Goal: Information Seeking & Learning: Learn about a topic

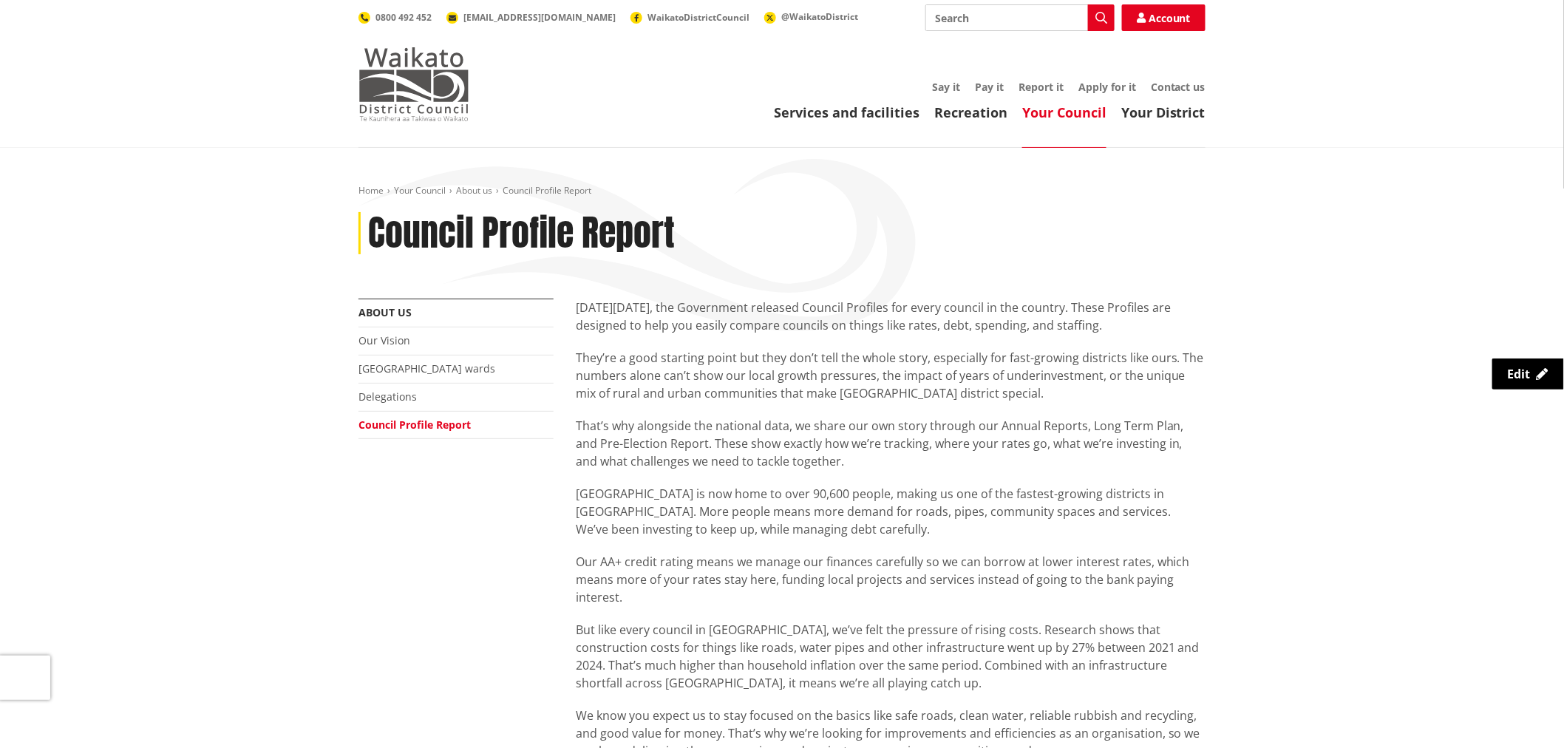
click at [412, 79] on img at bounding box center [413, 84] width 111 height 74
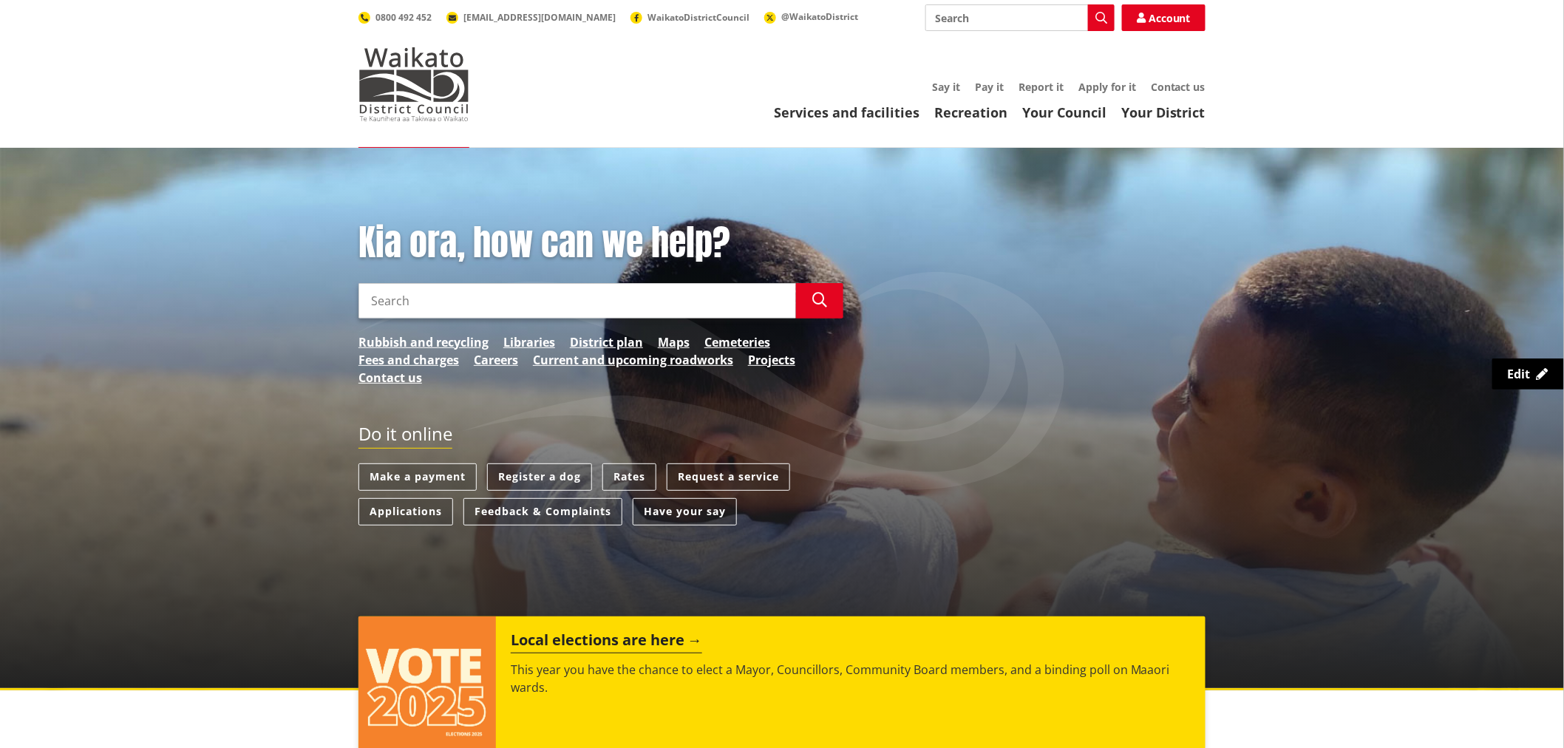
click at [873, 98] on div "Services and facilities Recreation Your Council Your District Say it Pay it Rep…" at bounding box center [852, 101] width 707 height 40
click at [873, 99] on div "Services and facilities Recreation Your Council Your District Say it Pay it Rep…" at bounding box center [852, 101] width 707 height 40
click at [875, 108] on link "Services and facilities" at bounding box center [847, 112] width 146 height 18
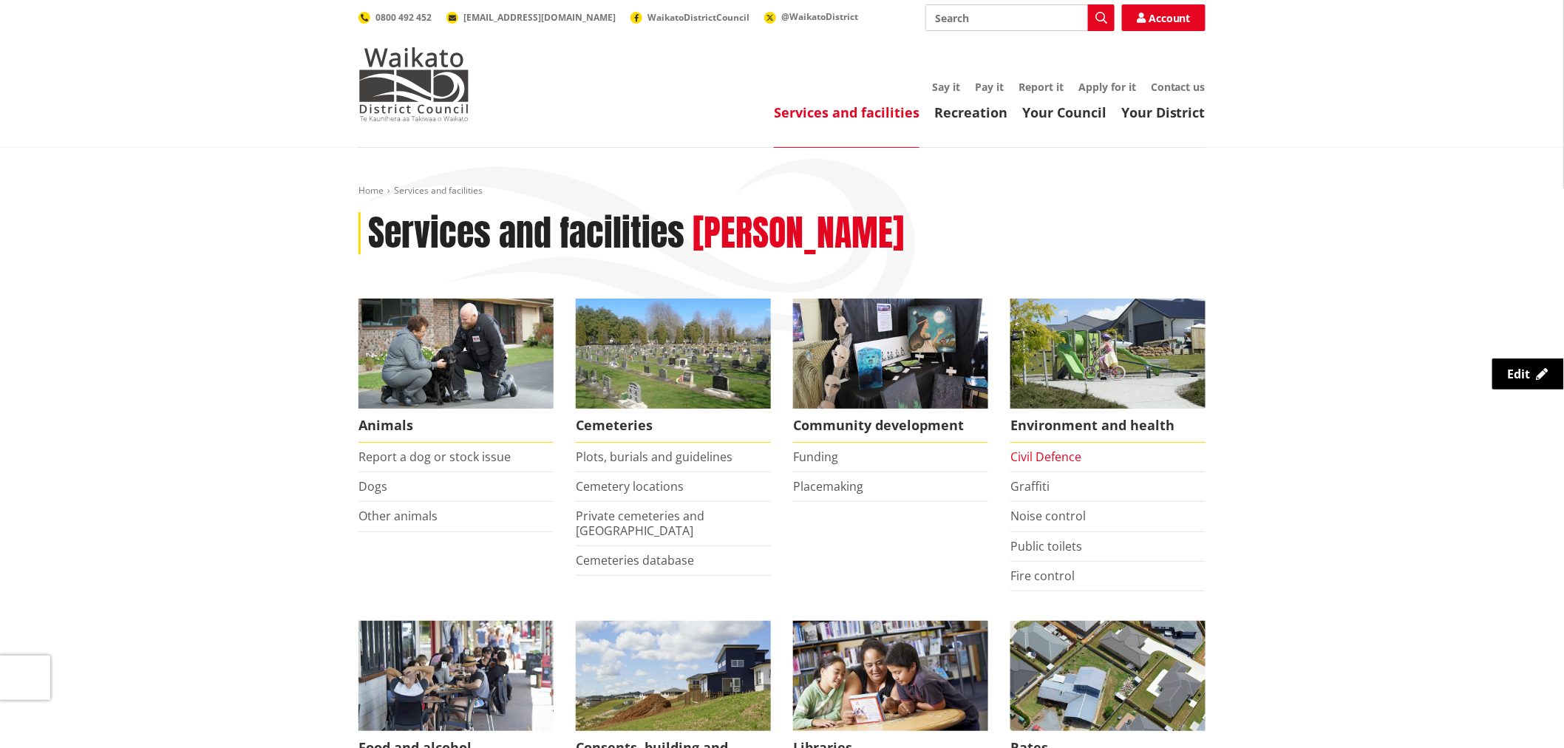
click at [1037, 461] on link "Civil Defence" at bounding box center [1045, 457] width 71 height 16
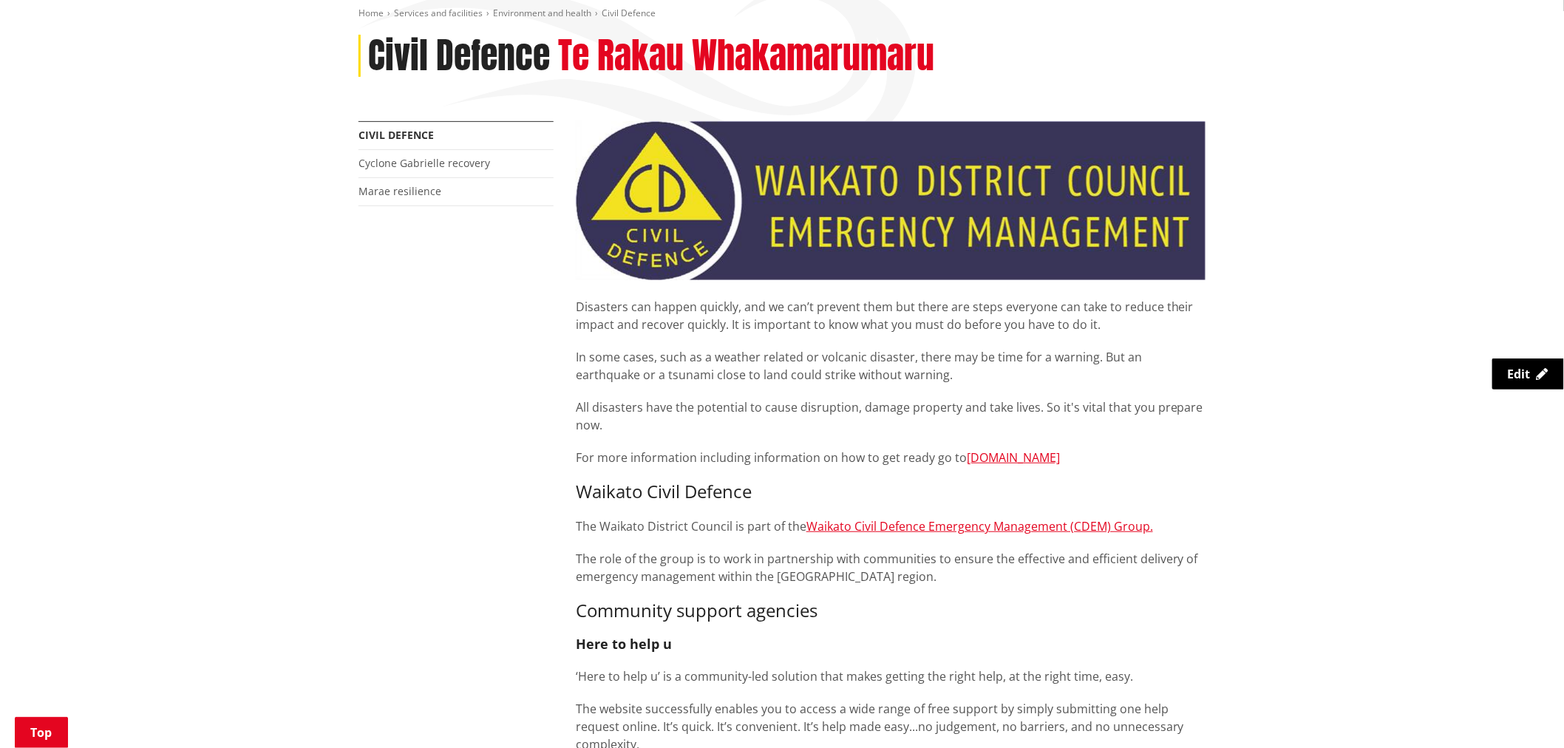
scroll to position [82, 0]
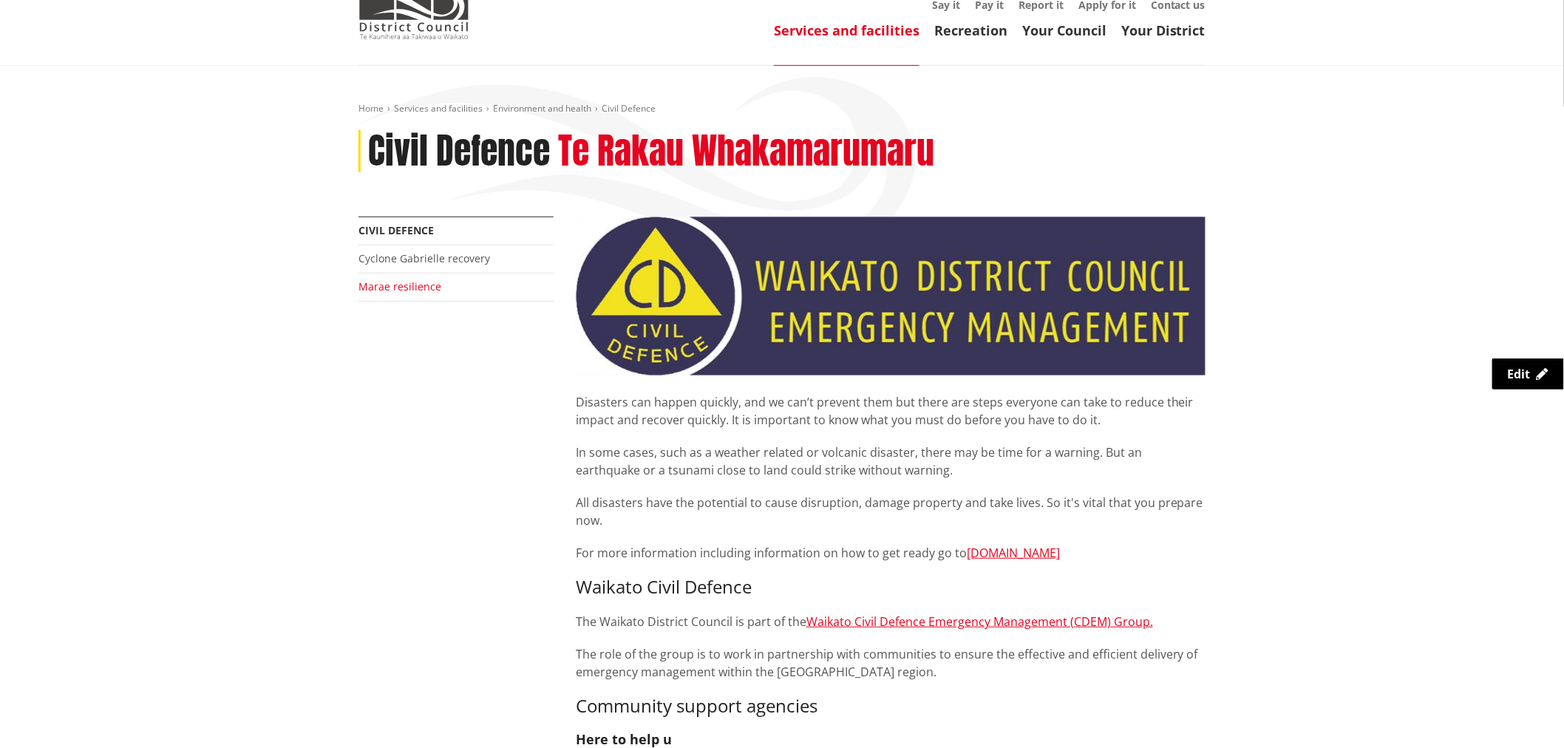
click at [401, 287] on link "Marae resilience" at bounding box center [399, 286] width 83 height 14
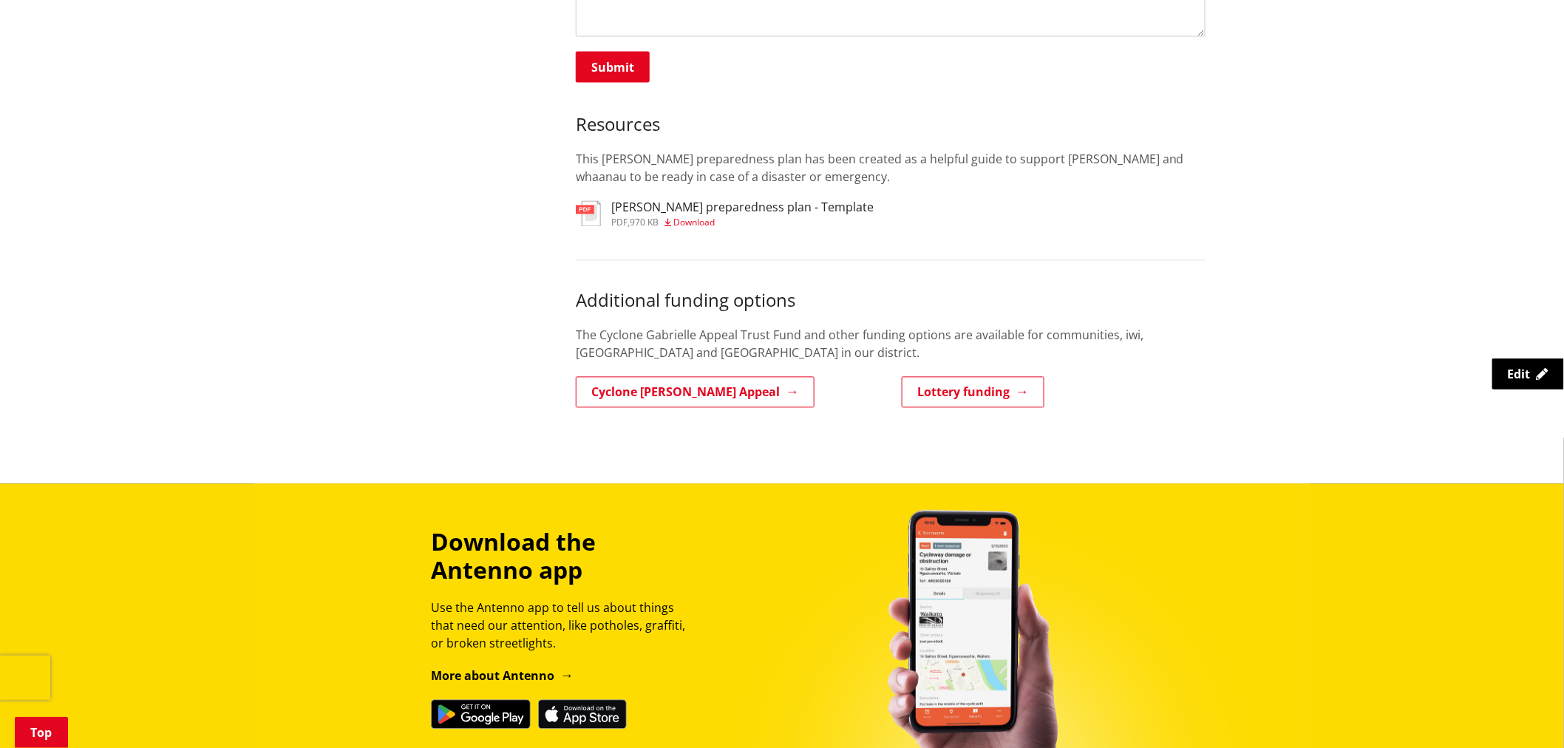
scroll to position [1067, 0]
